Goal: Task Accomplishment & Management: Complete application form

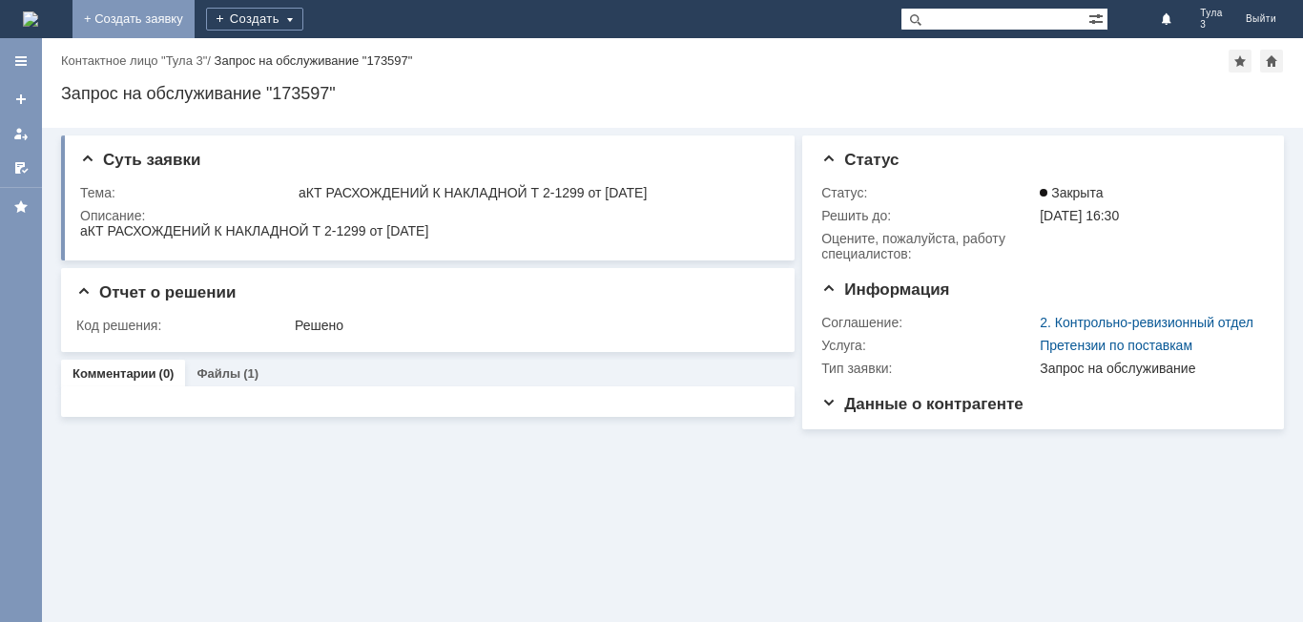
click at [195, 18] on link "+ Создать заявку" at bounding box center [134, 19] width 122 height 38
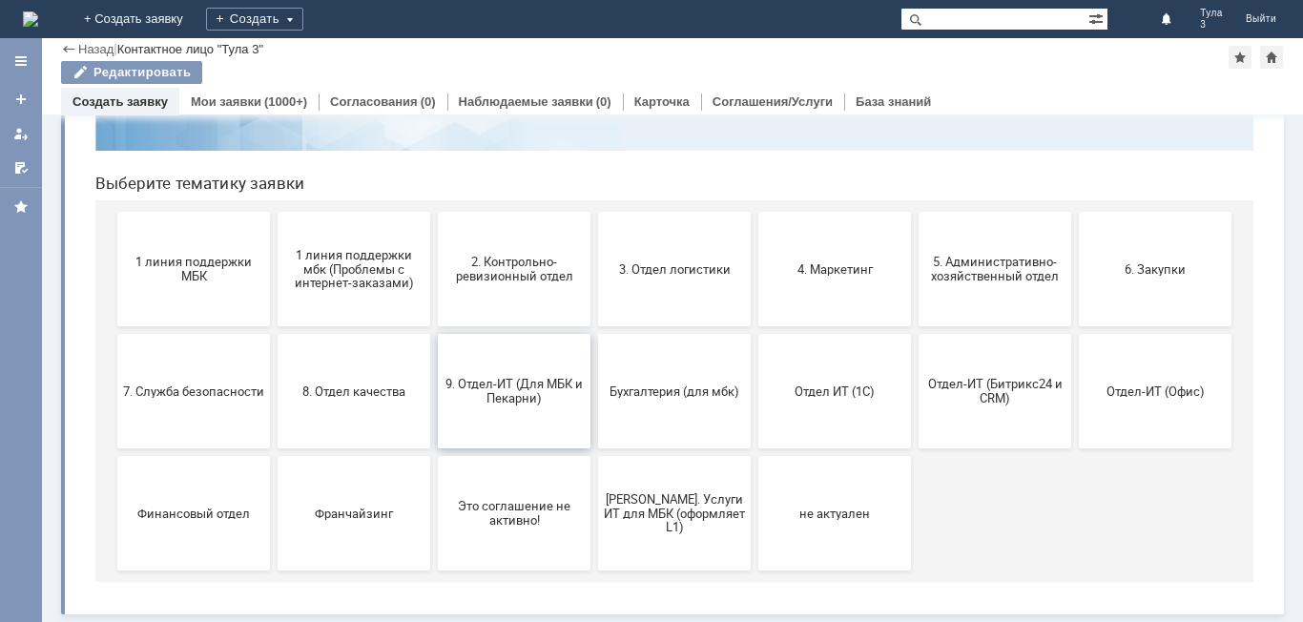
scroll to position [156, 0]
click at [488, 394] on span "9. Отдел-ИТ (Для МБК и Пекарни)" at bounding box center [514, 391] width 141 height 29
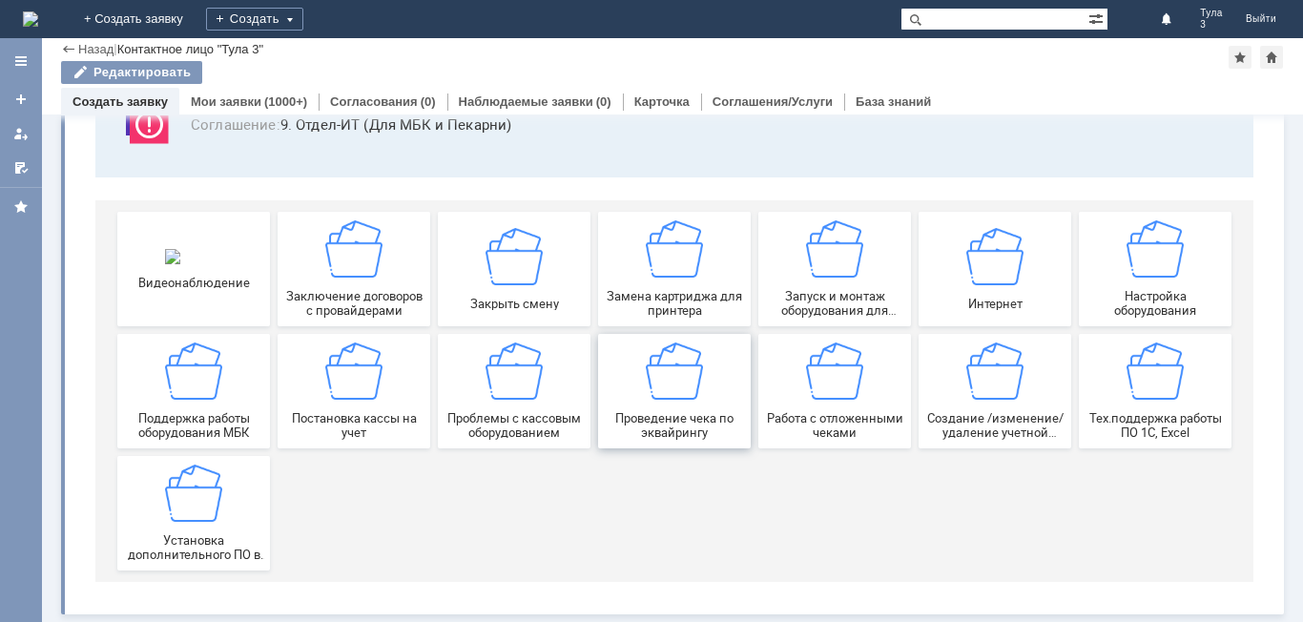
scroll to position [158, 0]
click at [823, 374] on img at bounding box center [834, 371] width 57 height 57
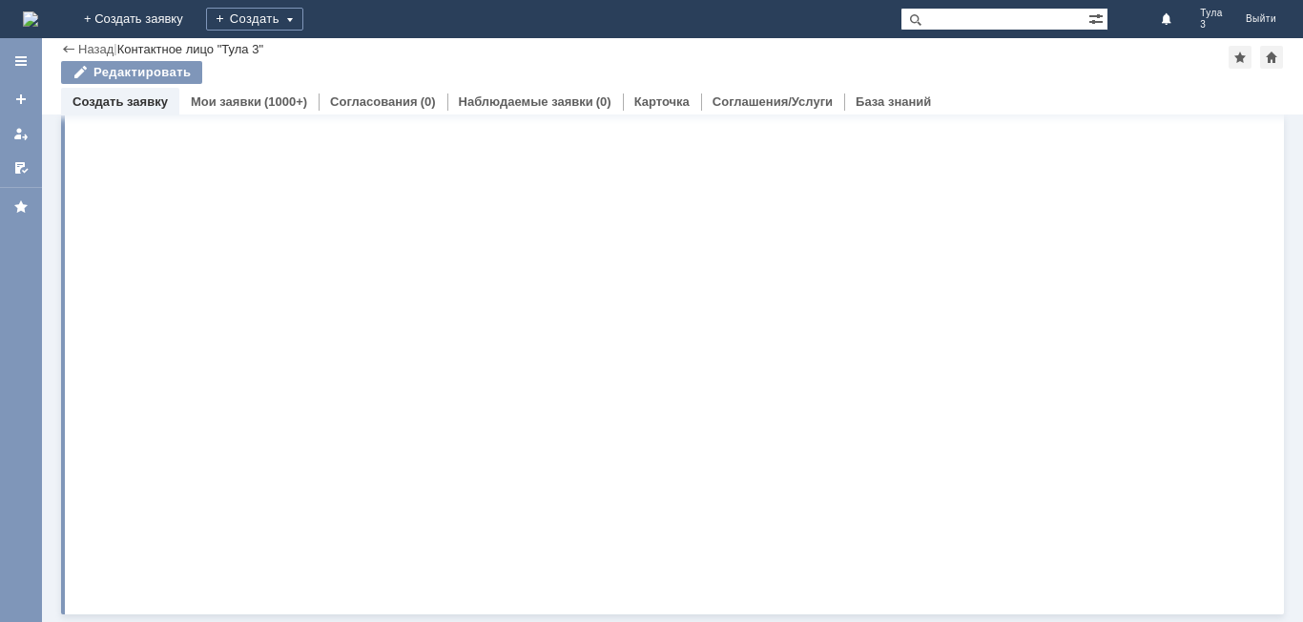
scroll to position [0, 0]
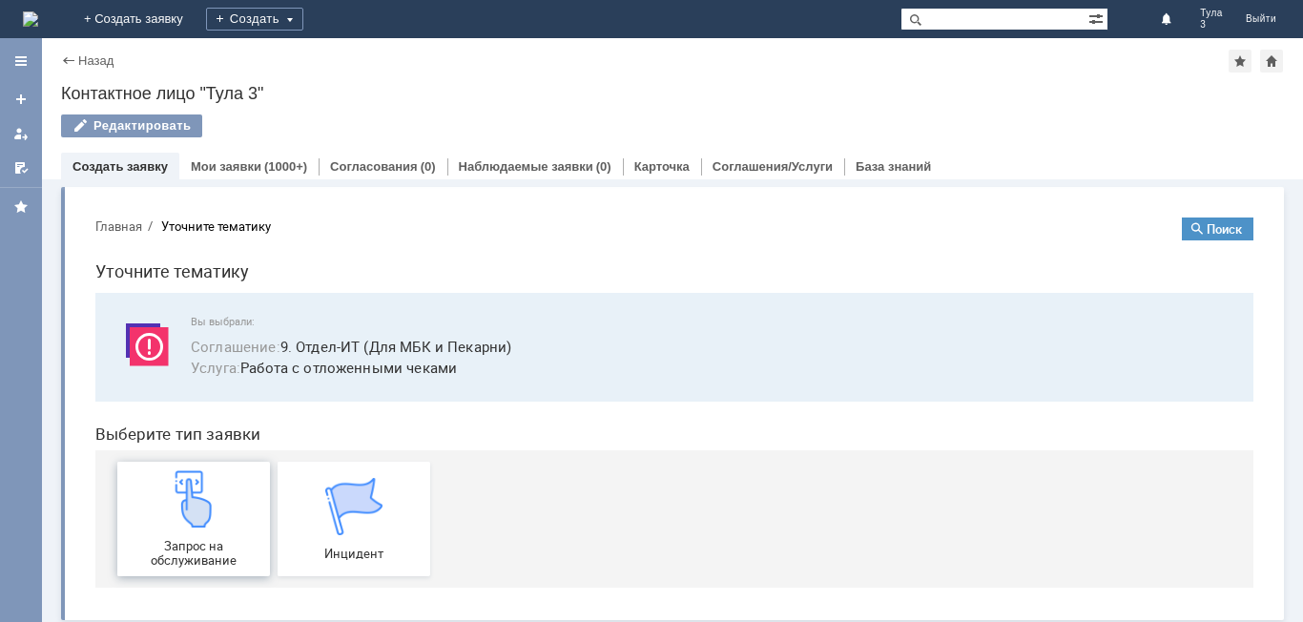
click at [195, 512] on img at bounding box center [193, 498] width 57 height 57
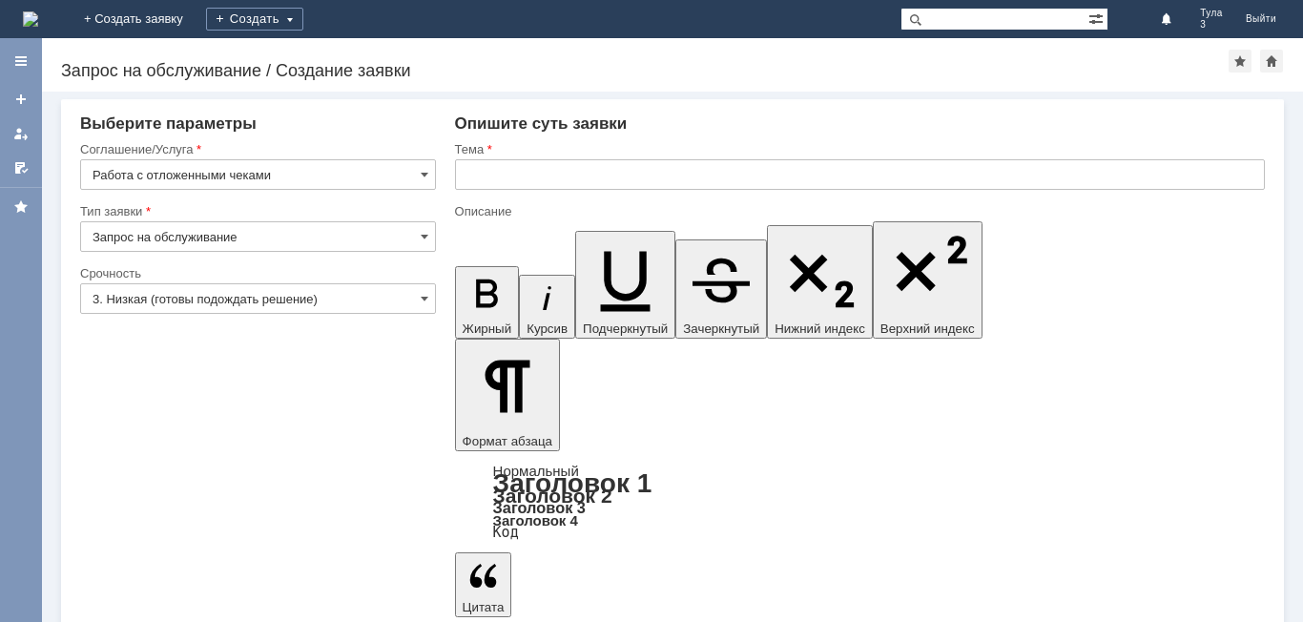
click at [428, 240] on input "Запрос на обслуживание" at bounding box center [258, 236] width 356 height 31
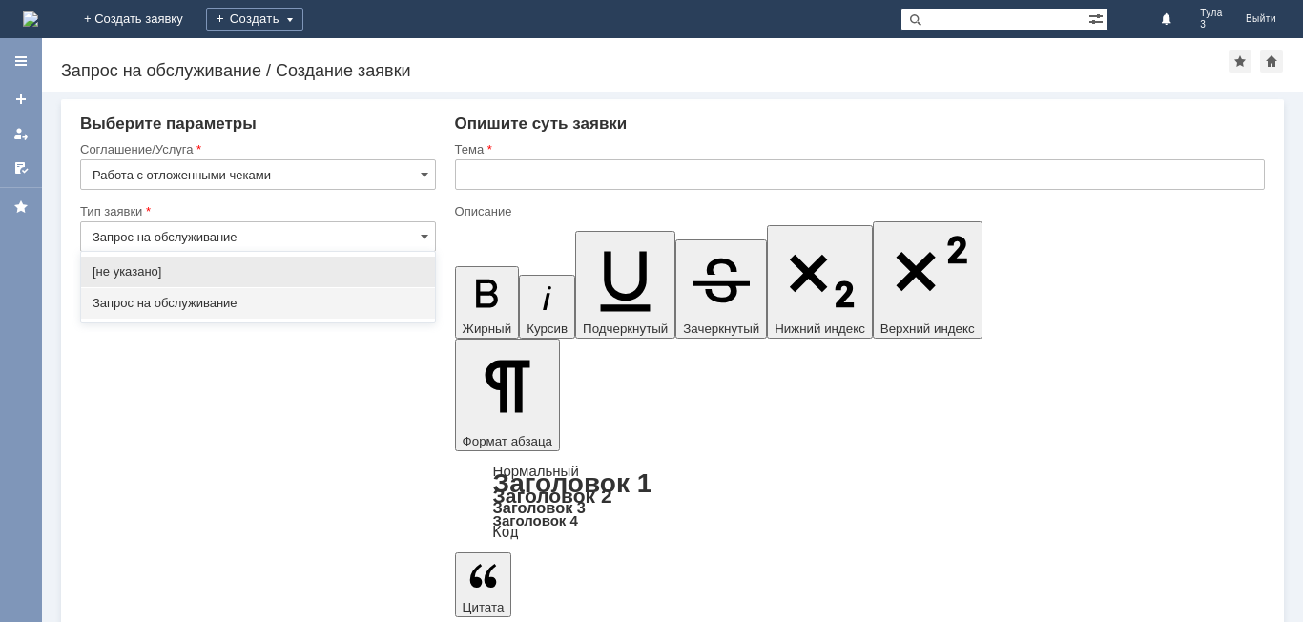
click at [477, 167] on input "text" at bounding box center [860, 174] width 810 height 31
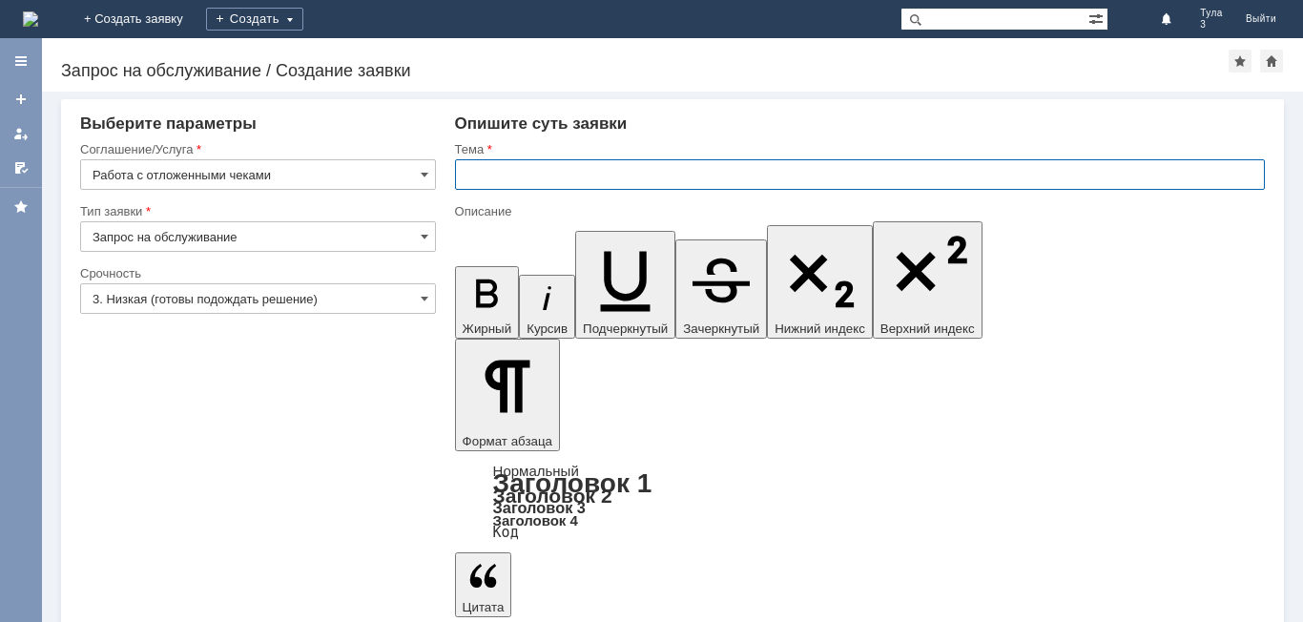
type input "Запрос на обслуживание"
type input "Удалить отложенный чек от [DATE]"
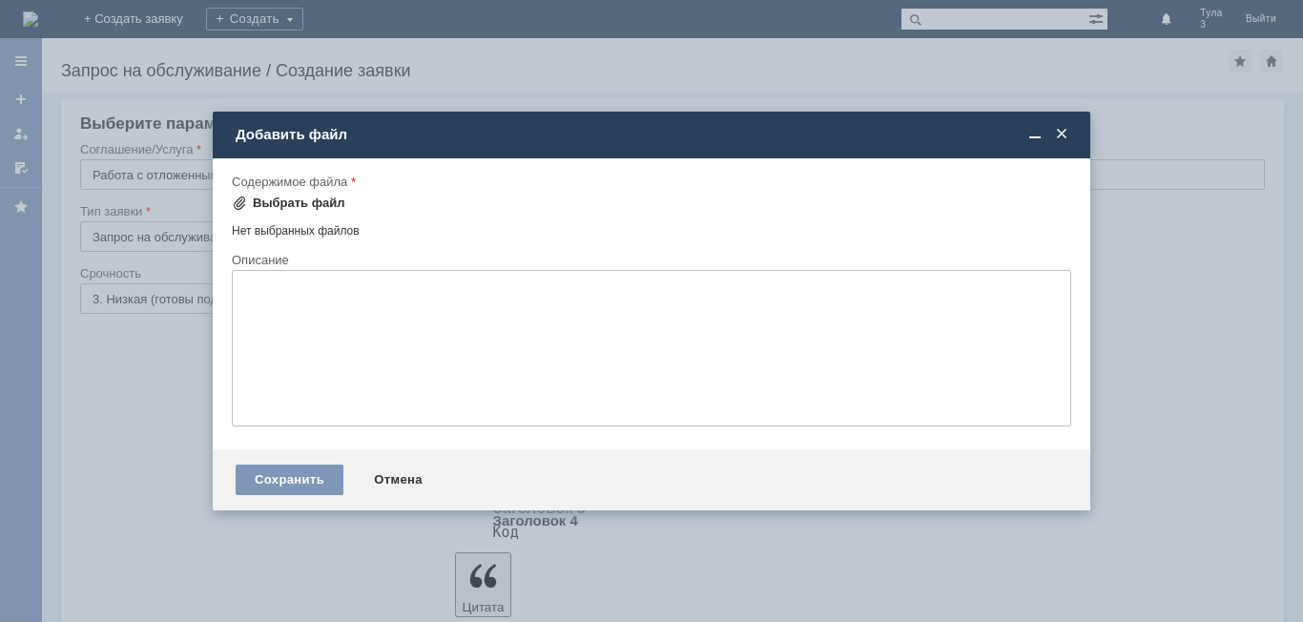
click at [288, 202] on div "Выбрать файл" at bounding box center [299, 203] width 93 height 15
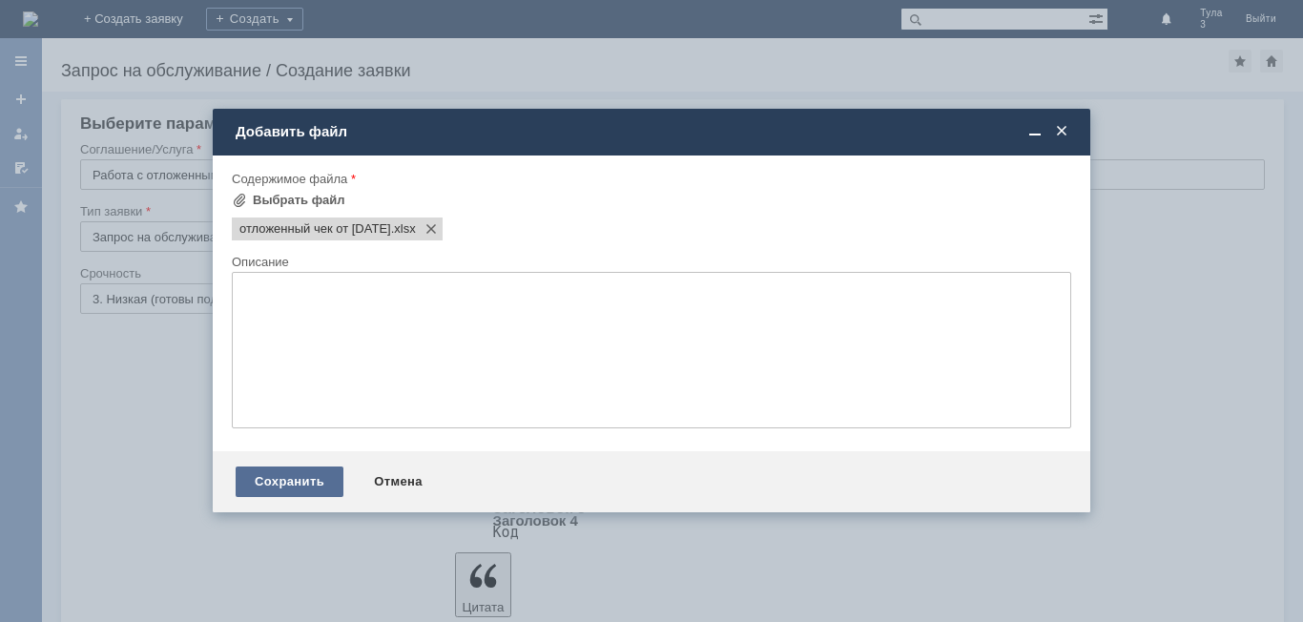
click at [274, 482] on div "Сохранить" at bounding box center [290, 482] width 108 height 31
